Goal: Register for event/course

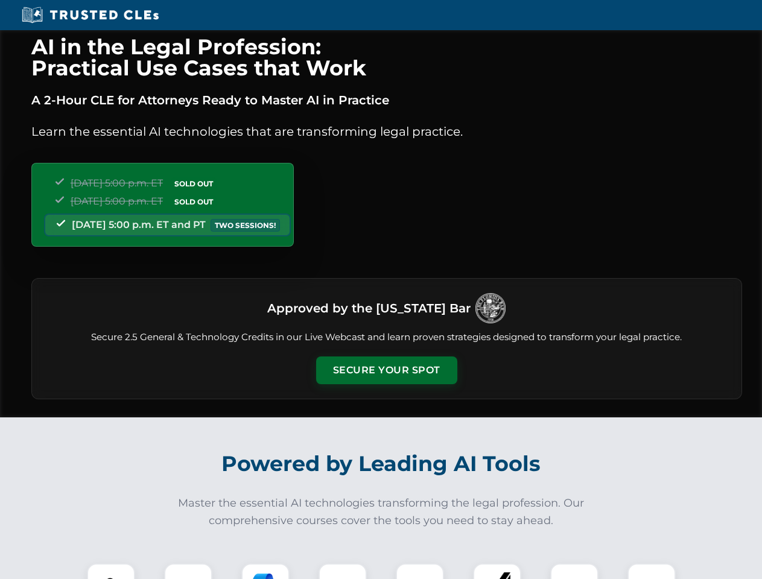
click at [386, 371] on button "Secure Your Spot" at bounding box center [386, 371] width 141 height 28
click at [111, 571] on img at bounding box center [111, 587] width 35 height 35
